Goal: Find specific page/section: Find specific page/section

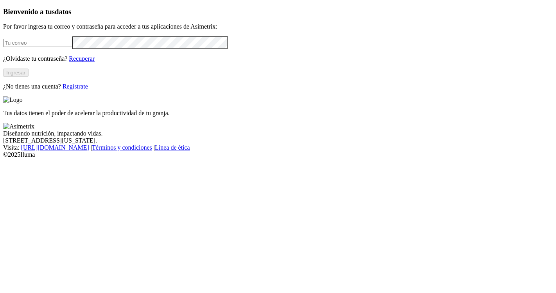
type input "[PERSON_NAME][EMAIL_ADDRESS][PERSON_NAME][DOMAIN_NAME]"
click at [29, 77] on button "Ingresar" at bounding box center [15, 72] width 25 height 8
